Goal: Information Seeking & Learning: Check status

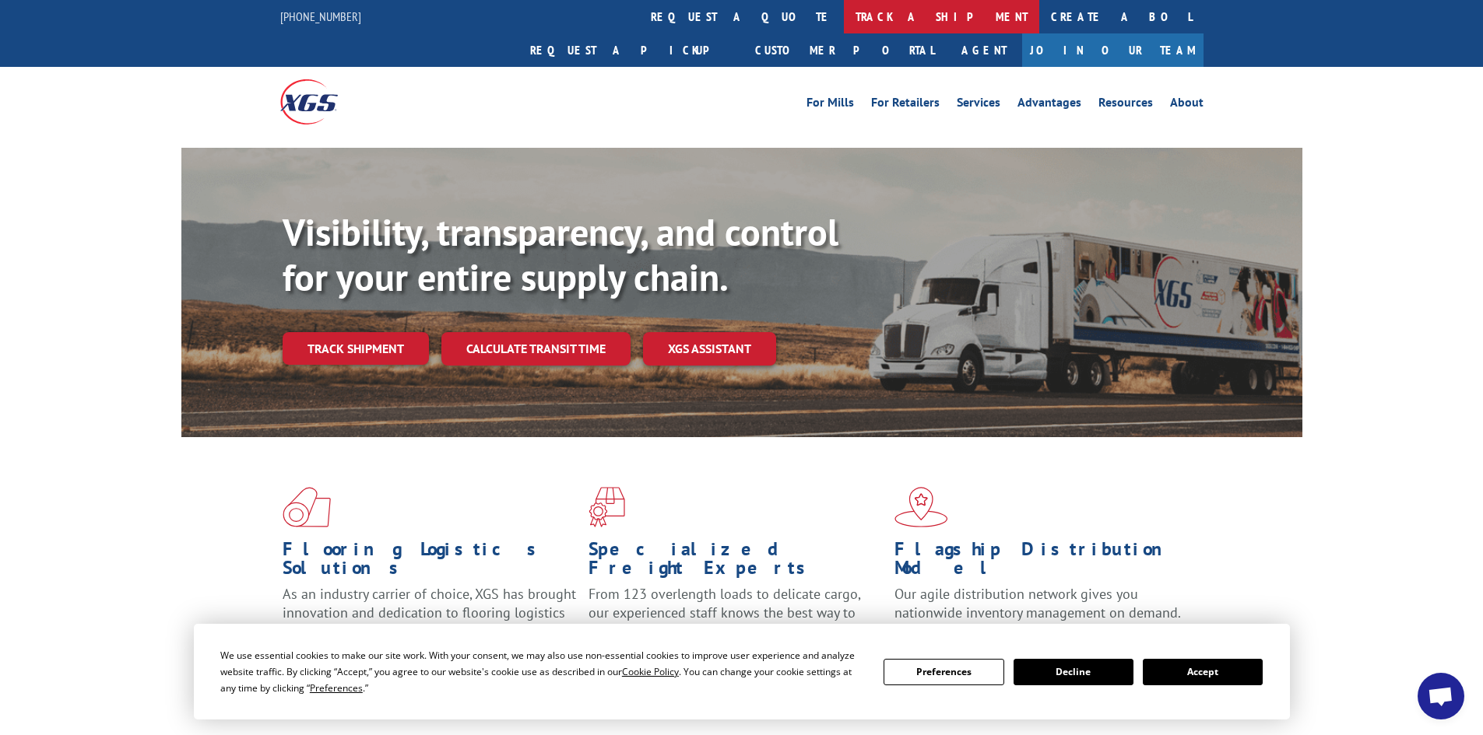
click at [844, 13] on link "track a shipment" at bounding box center [941, 16] width 195 height 33
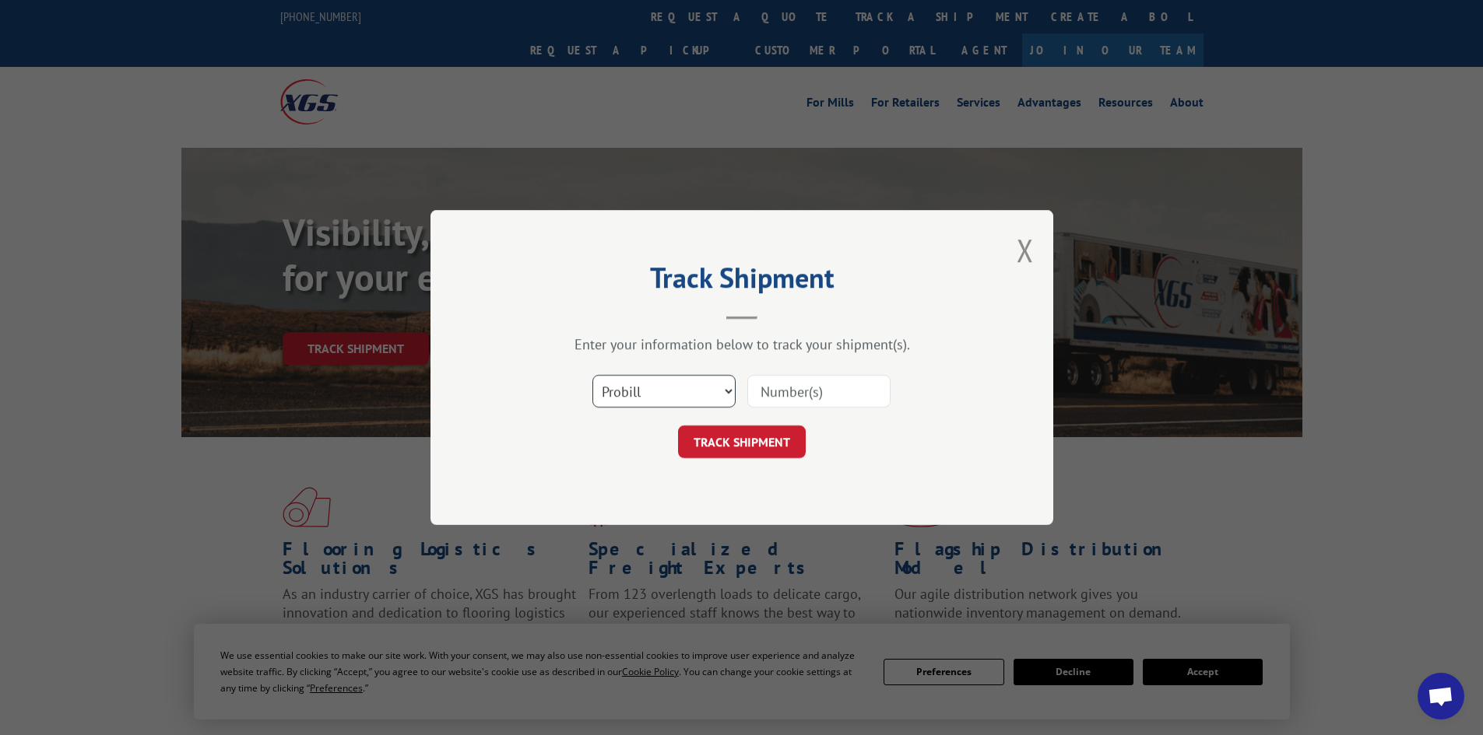
click at [626, 396] on select "Select category... Probill BOL PO" at bounding box center [663, 391] width 143 height 33
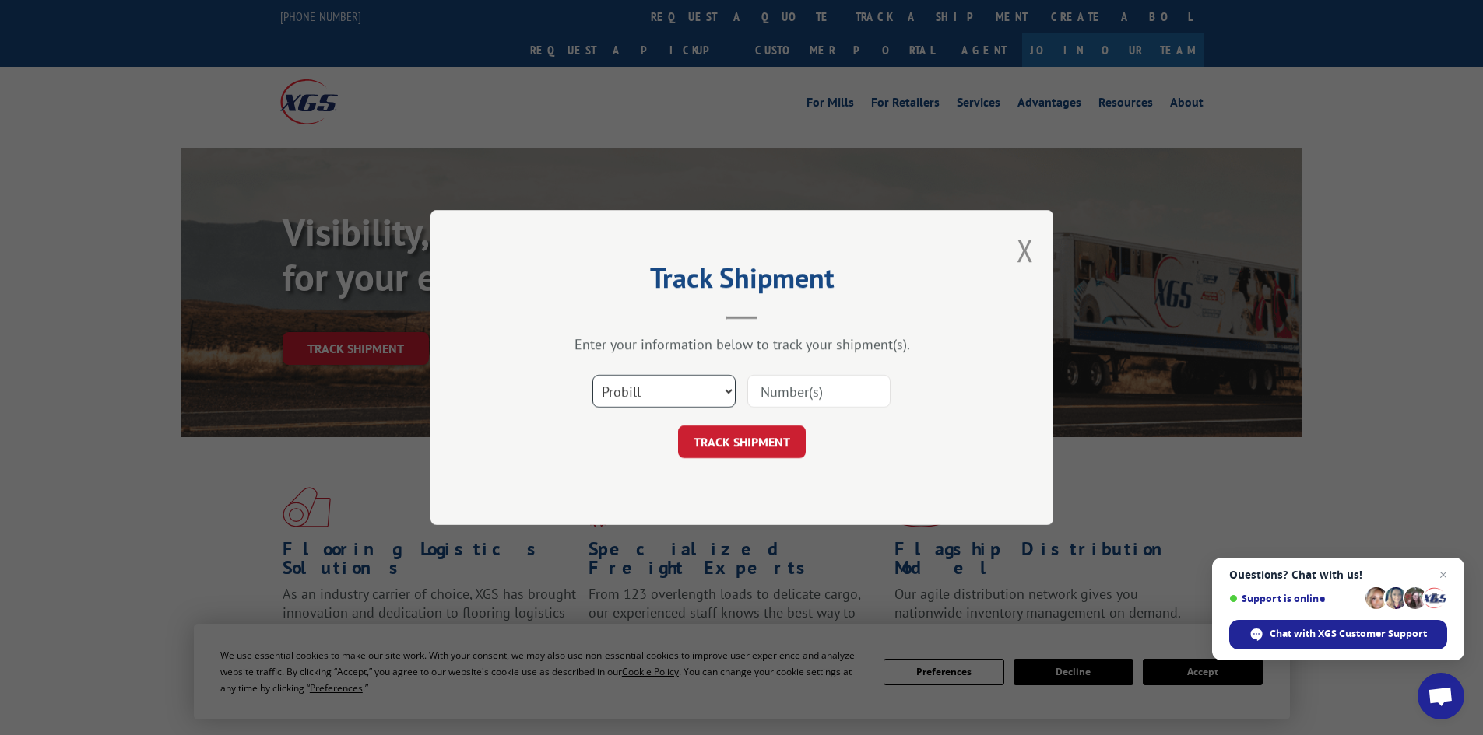
select select "bol"
click at [592, 375] on select "Select category... Probill BOL PO" at bounding box center [663, 391] width 143 height 33
click at [761, 393] on input at bounding box center [818, 391] width 143 height 33
paste input "5195240"
click at [763, 387] on input "5195240" at bounding box center [818, 391] width 143 height 33
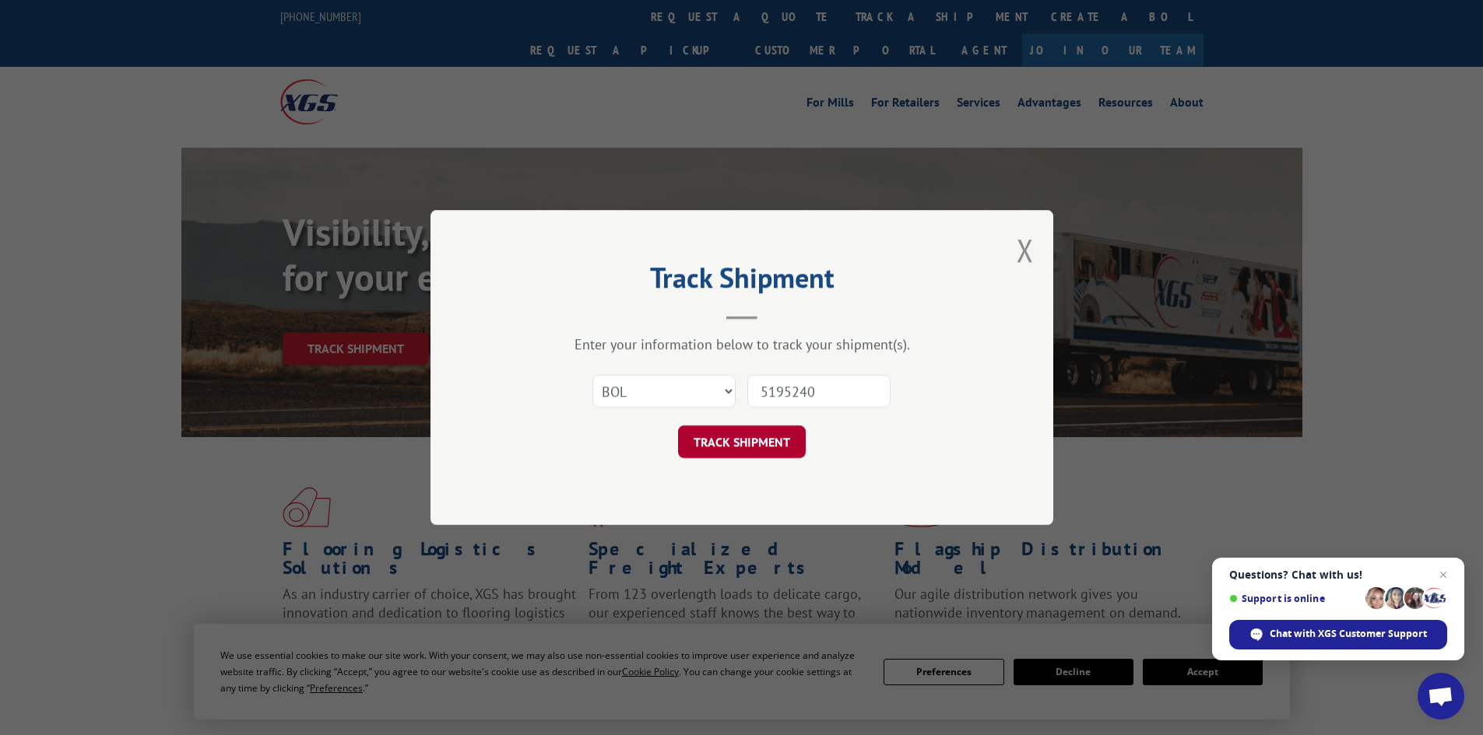
type input "5195240"
click at [769, 441] on button "TRACK SHIPMENT" at bounding box center [742, 442] width 128 height 33
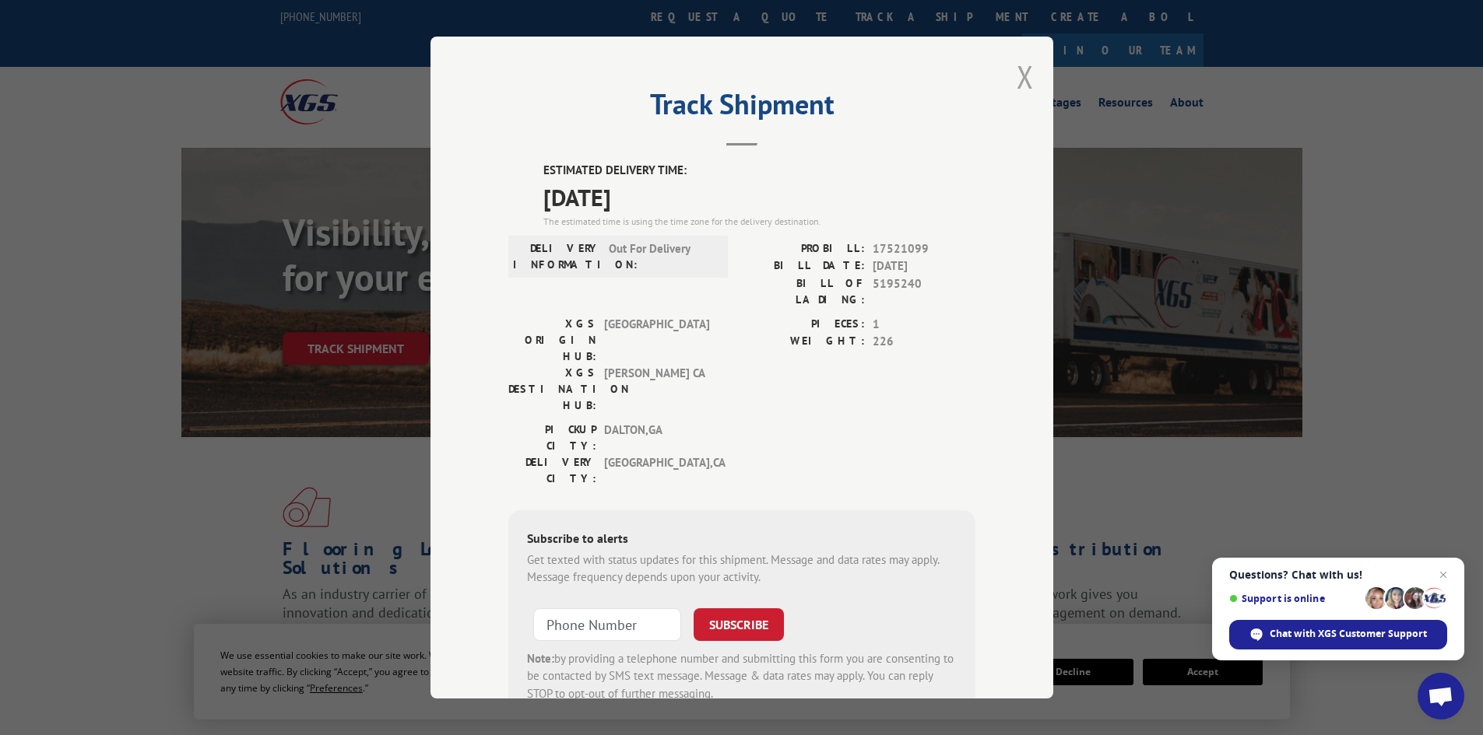
click at [1024, 70] on button "Close modal" at bounding box center [1024, 76] width 17 height 41
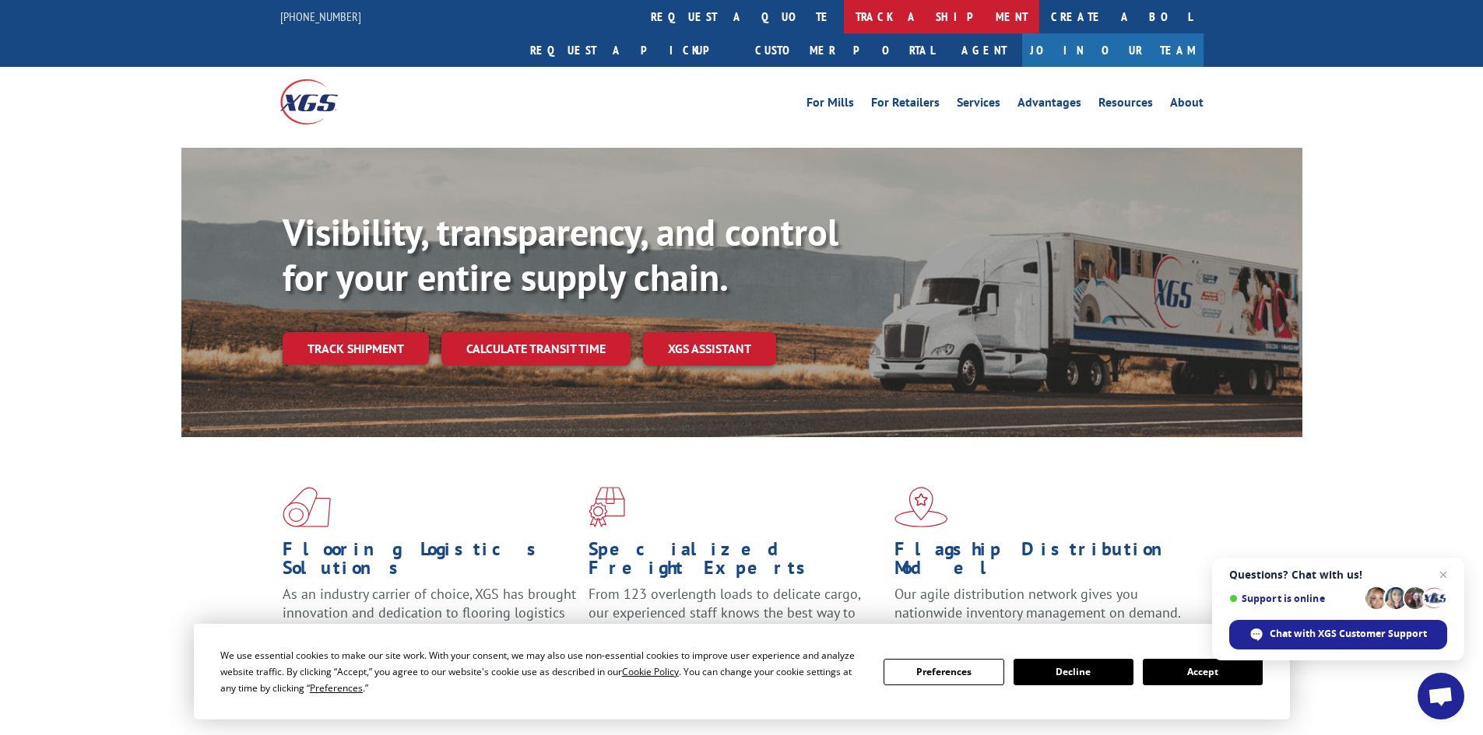
click at [844, 16] on link "track a shipment" at bounding box center [941, 16] width 195 height 33
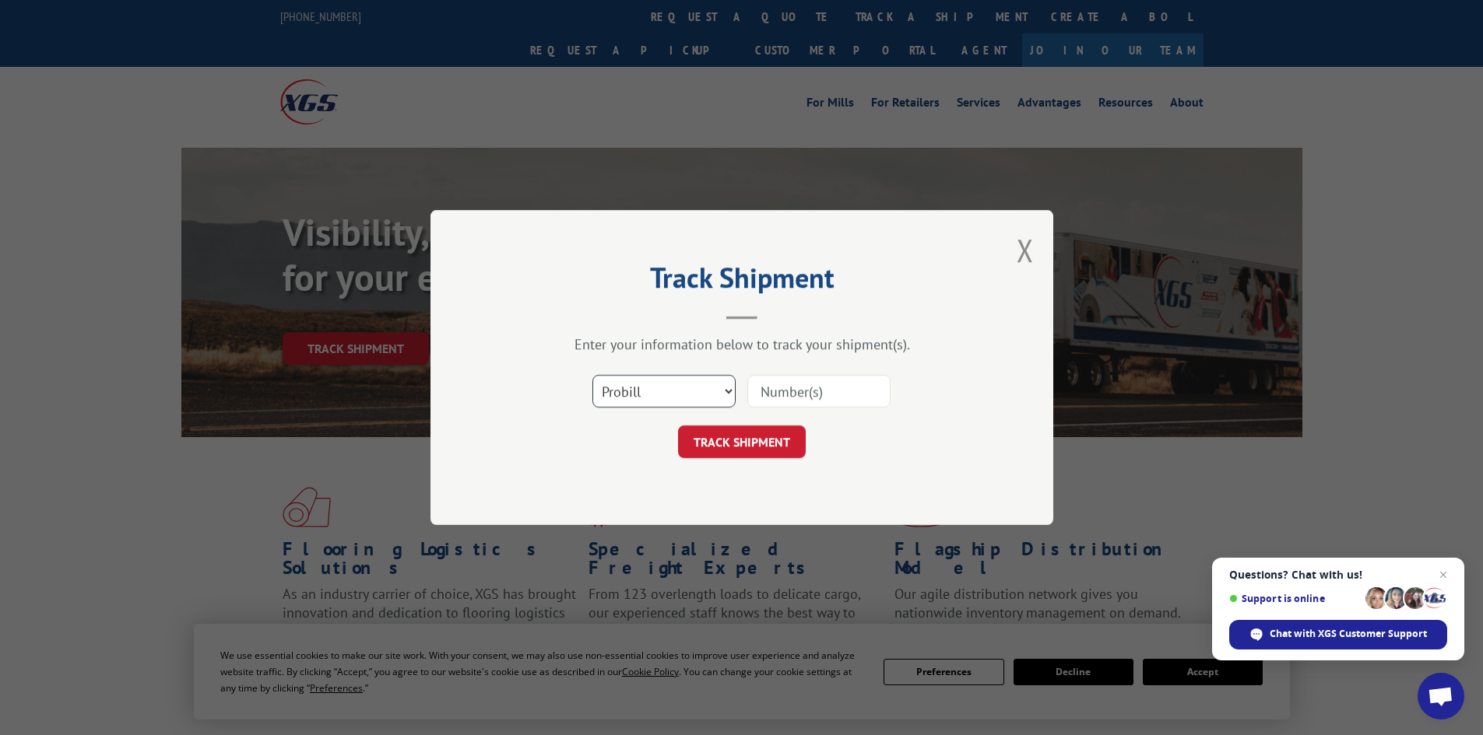
click at [662, 382] on select "Select category... Probill BOL PO" at bounding box center [663, 391] width 143 height 33
select select "bol"
click at [592, 375] on select "Select category... Probill BOL PO" at bounding box center [663, 391] width 143 height 33
paste input "6021889"
click at [763, 388] on input "6021889" at bounding box center [818, 391] width 143 height 33
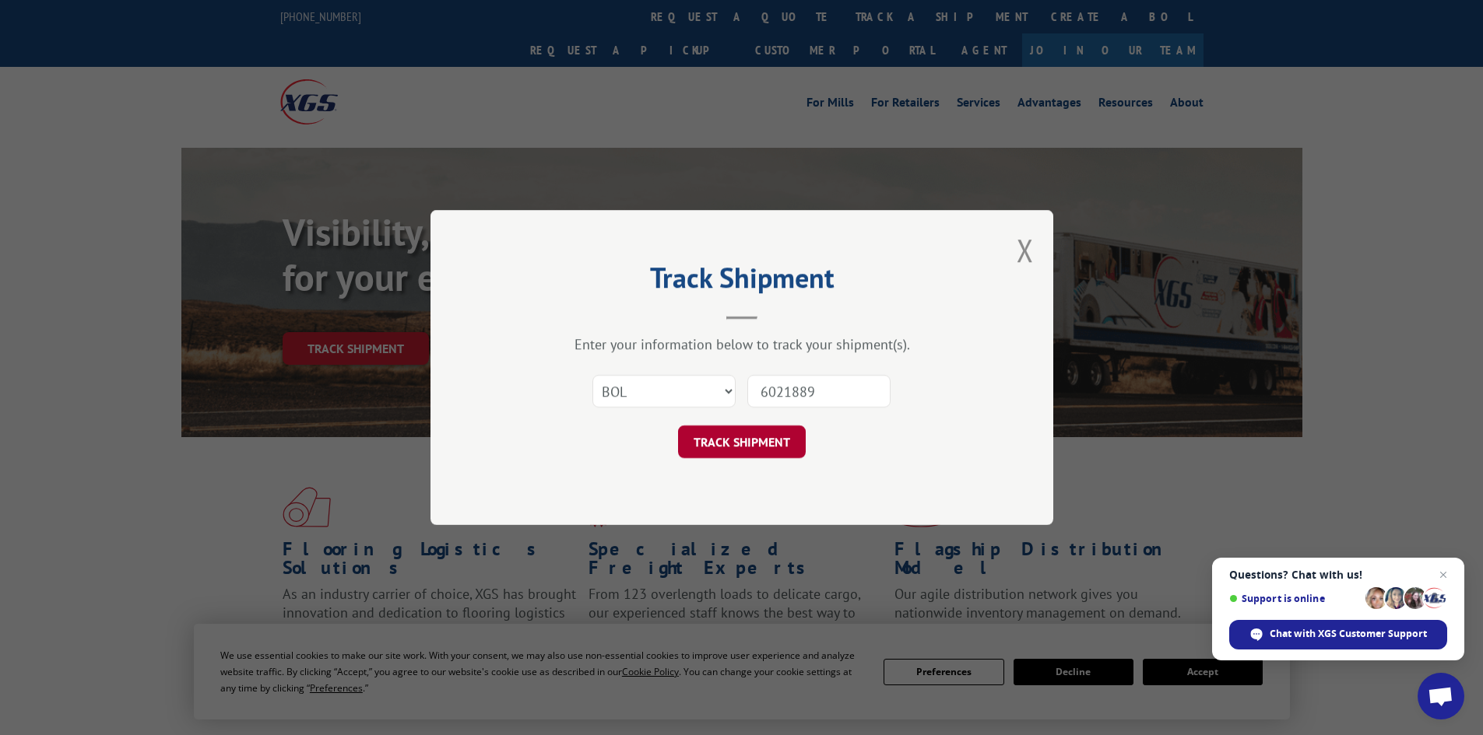
type input "6021889"
click at [790, 451] on button "TRACK SHIPMENT" at bounding box center [742, 442] width 128 height 33
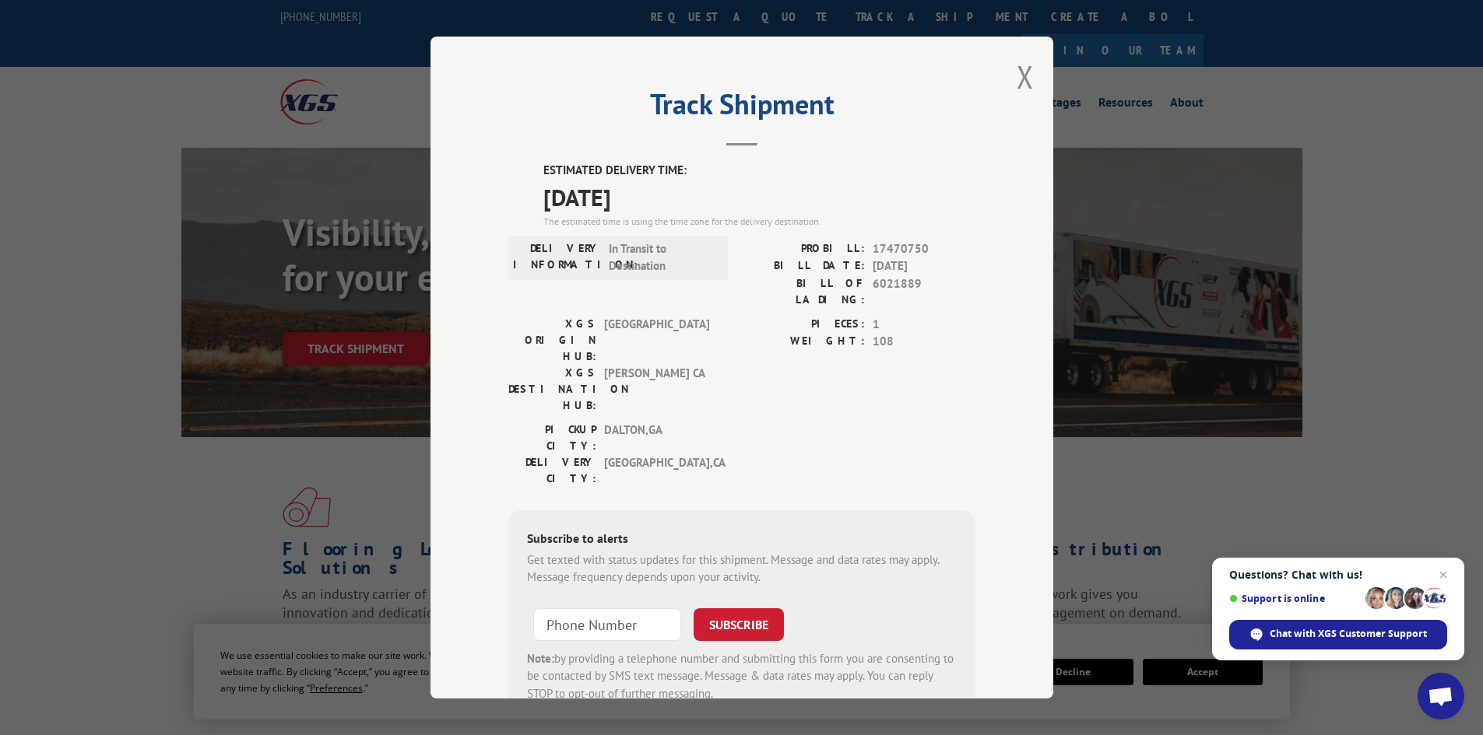
drag, startPoint x: 670, startPoint y: 187, endPoint x: 531, endPoint y: 171, distance: 140.2
click at [531, 171] on div "ESTIMATED DELIVERY TIME: [DATE] The estimated time is using the time zone for t…" at bounding box center [741, 442] width 467 height 560
copy div "ESTIMATED DELIVERY TIME: [DATE]"
click at [693, 286] on div "DELIVERY INFORMATION: In Transit to Destination" at bounding box center [617, 277] width 219 height 75
drag, startPoint x: 919, startPoint y: 282, endPoint x: 779, endPoint y: 286, distance: 140.1
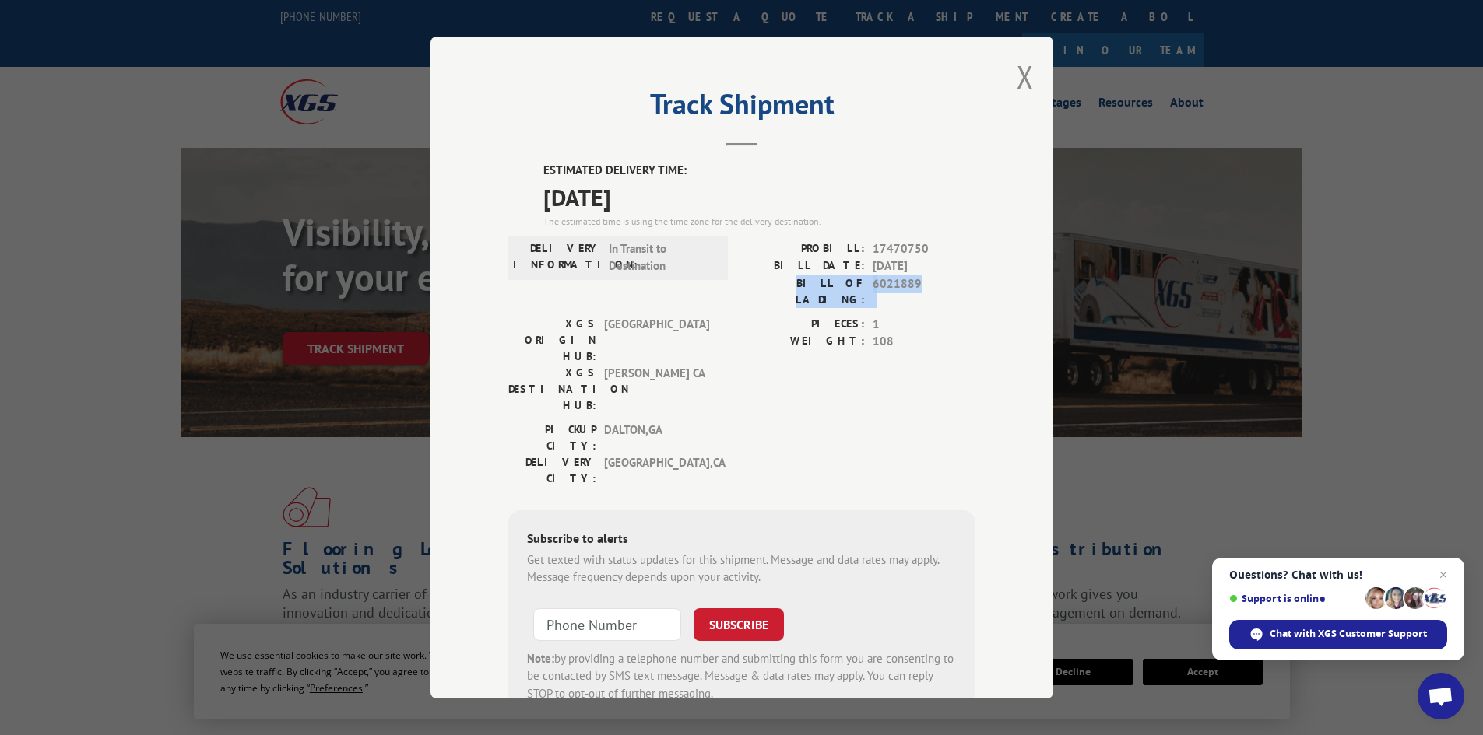
click at [779, 286] on div "BILL OF LADING: 6021889" at bounding box center [858, 291] width 233 height 33
copy div "BILL OF LADING: 6021889"
